Goal: Information Seeking & Learning: Learn about a topic

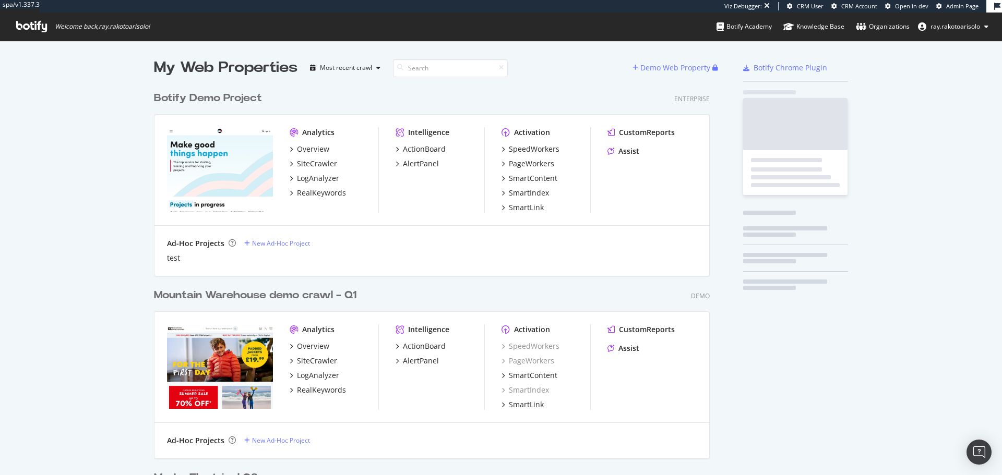
scroll to position [3477, 556]
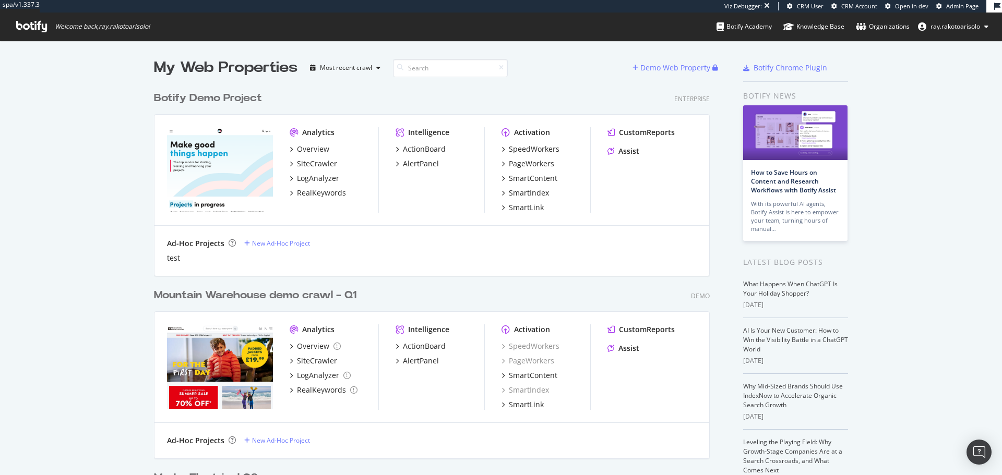
click at [41, 31] on icon at bounding box center [31, 26] width 31 height 11
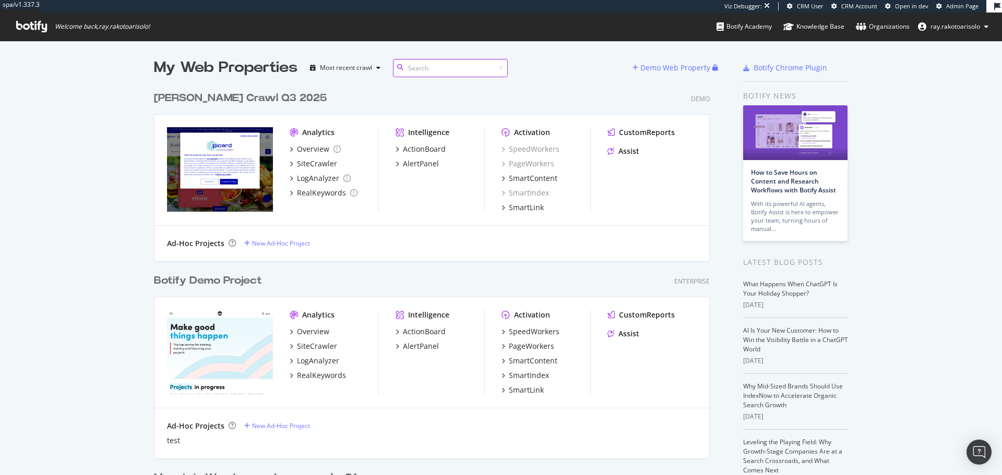
click at [425, 70] on input at bounding box center [450, 68] width 115 height 18
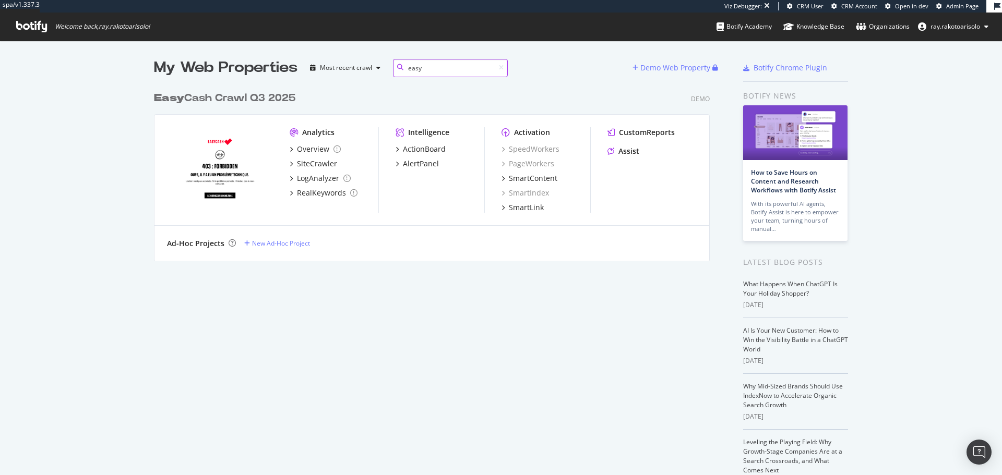
scroll to position [175, 556]
type input "easy"
click at [262, 102] on div "Easy Cash Crawl Q3 2025" at bounding box center [224, 98] width 141 height 15
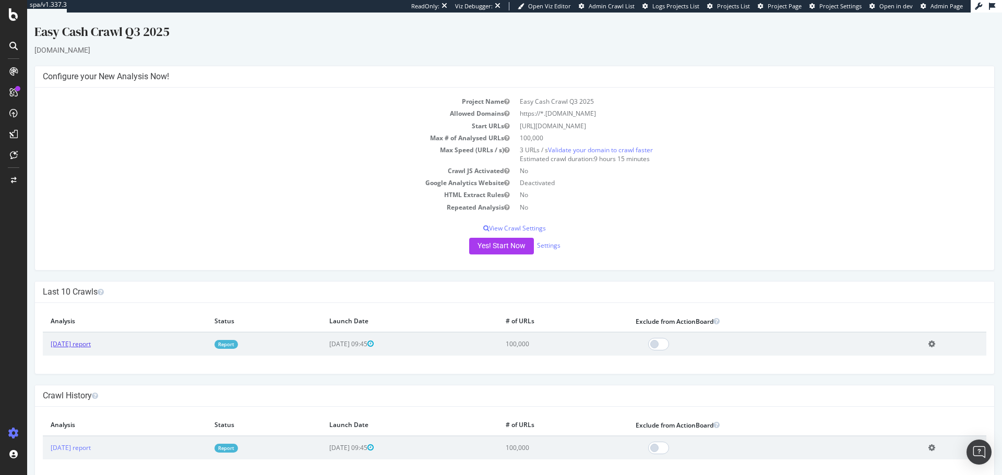
click at [72, 347] on link "[DATE] report" at bounding box center [71, 344] width 40 height 9
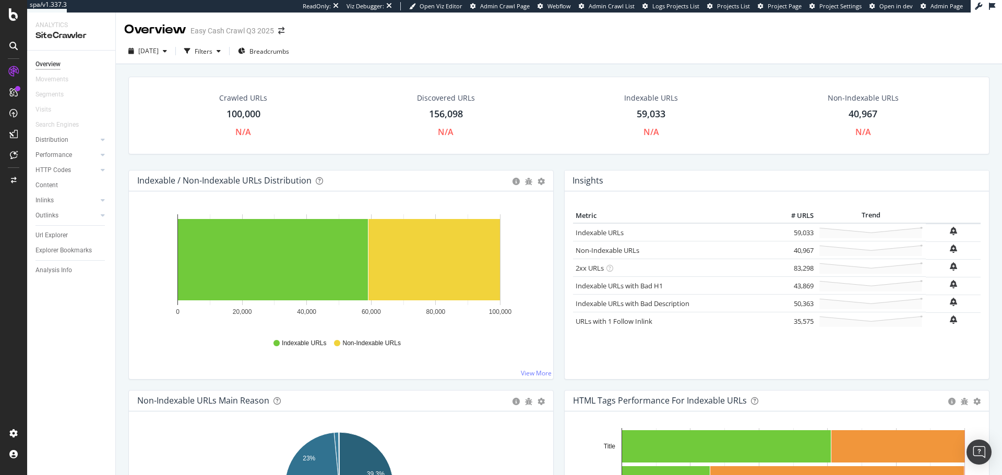
scroll to position [158, 0]
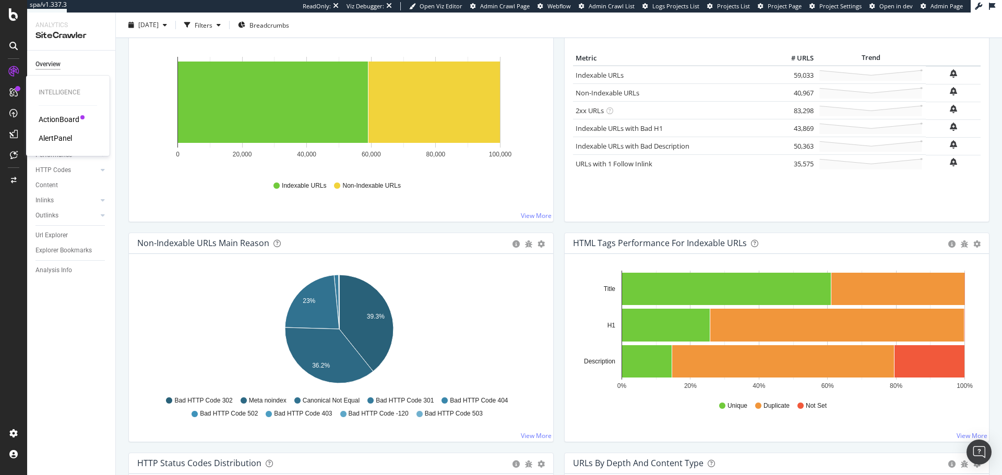
click at [51, 115] on div "ActionBoard" at bounding box center [59, 119] width 41 height 10
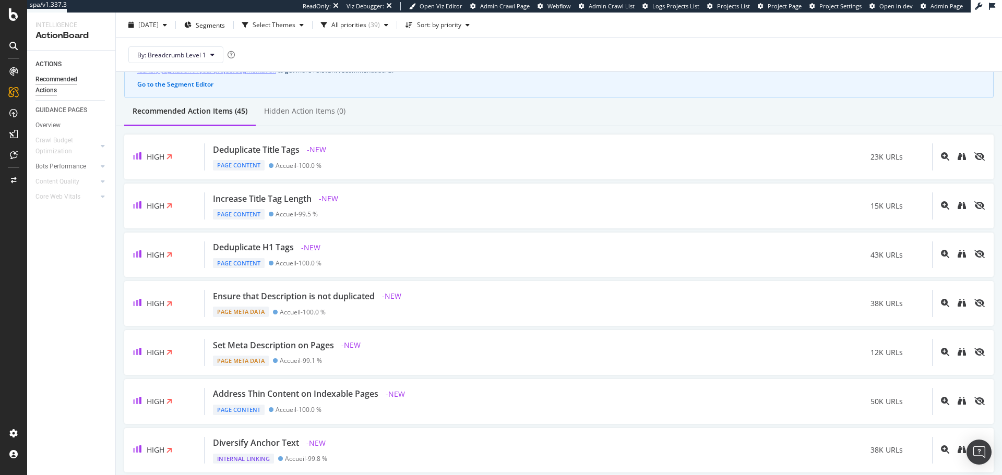
scroll to position [65, 0]
click at [11, 17] on icon at bounding box center [13, 14] width 9 height 13
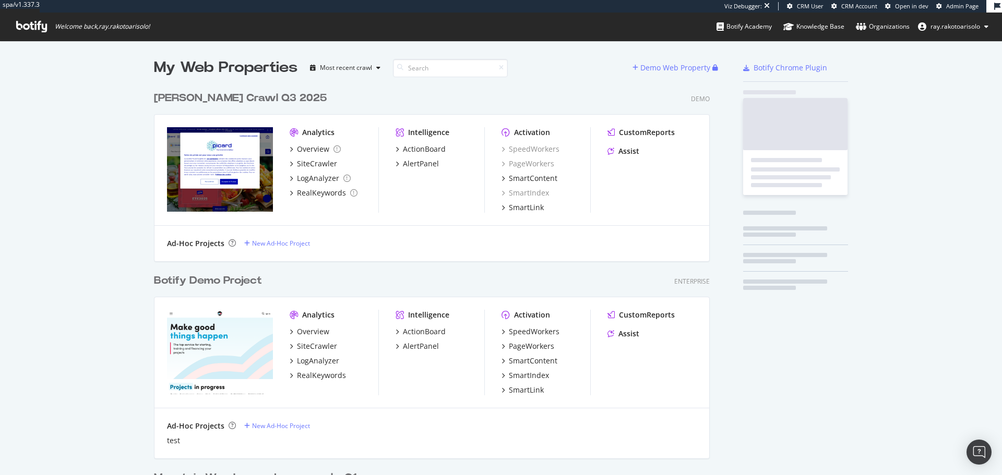
scroll to position [468, 986]
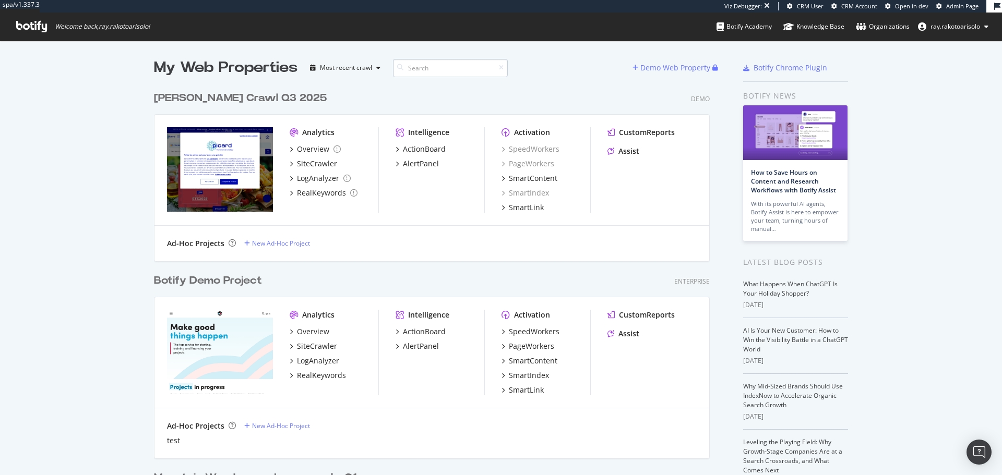
click at [443, 70] on input at bounding box center [450, 68] width 115 height 18
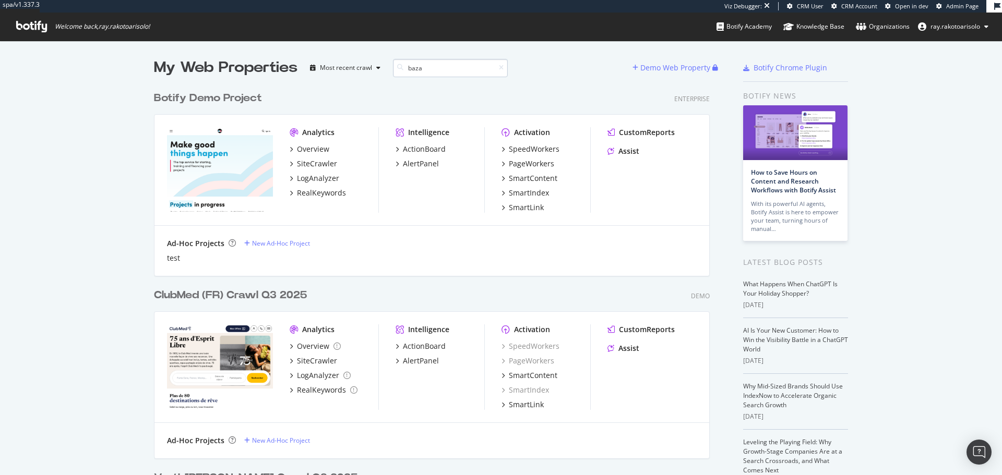
scroll to position [175, 556]
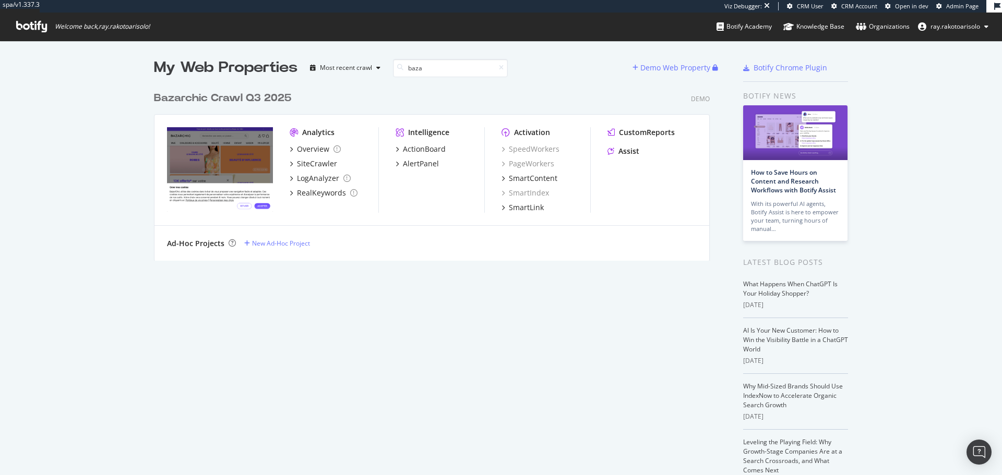
type input "baza"
click at [267, 101] on div "Baza rchic Crawl Q3 2025" at bounding box center [222, 98] width 137 height 15
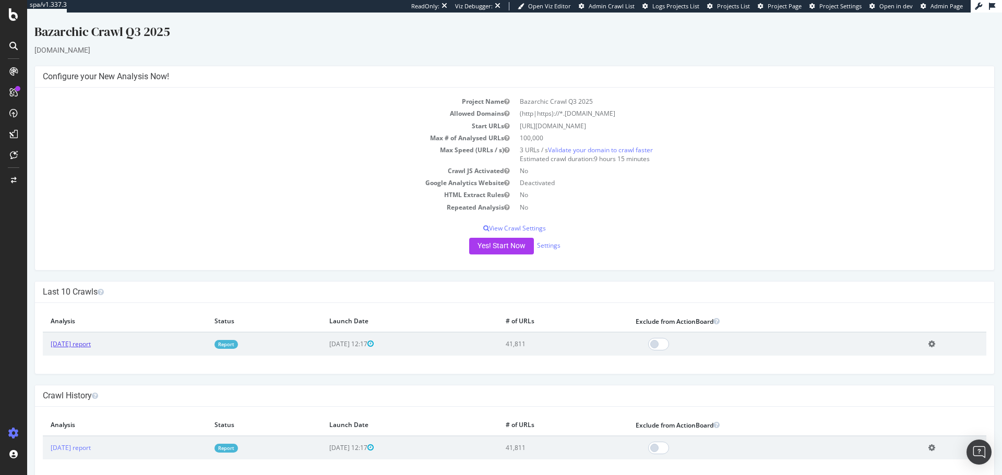
click at [80, 346] on link "[DATE] report" at bounding box center [71, 344] width 40 height 9
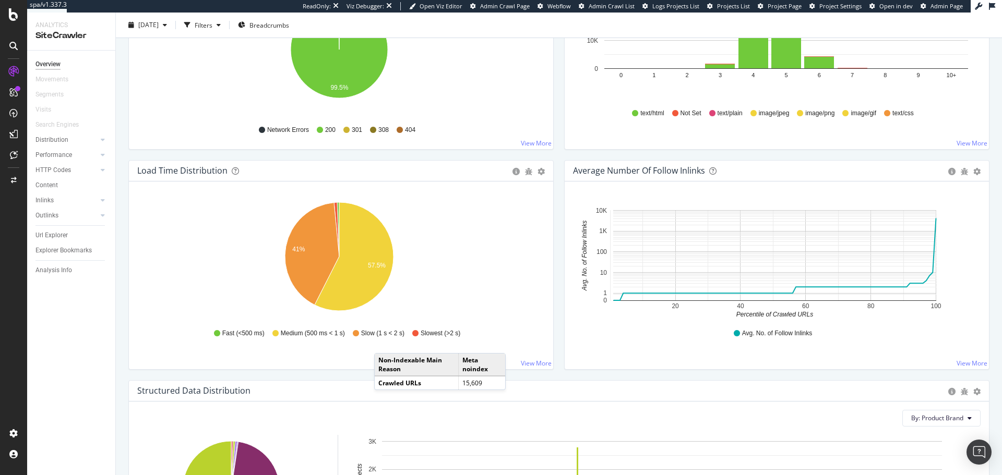
scroll to position [671, 0]
click at [513, 170] on icon "circle-info" at bounding box center [516, 171] width 7 height 7
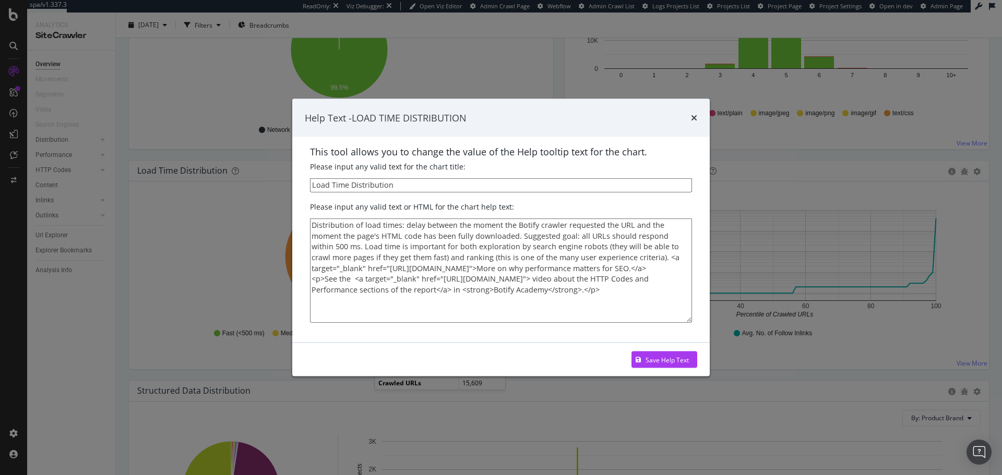
scroll to position [0, 0]
click at [690, 118] on div "Help Text - LOAD TIME DISTRIBUTION" at bounding box center [501, 118] width 392 height 14
click at [694, 122] on div "times" at bounding box center [694, 118] width 6 height 14
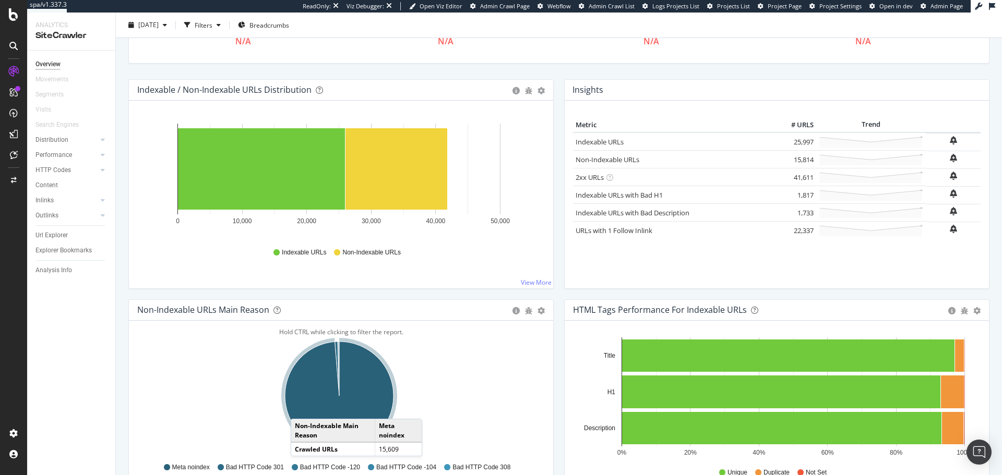
scroll to position [89, 0]
